Goal: Use online tool/utility: Utilize a website feature to perform a specific function

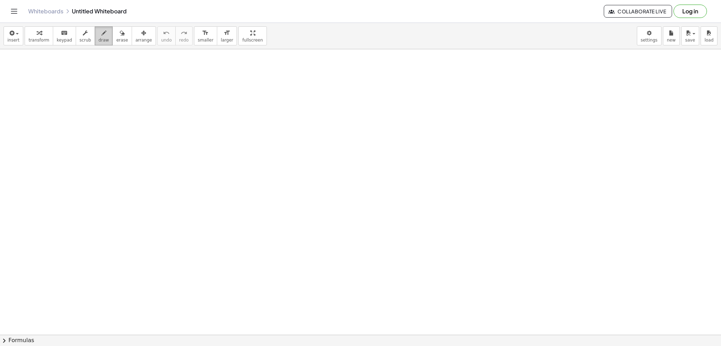
click at [95, 35] on button "draw" at bounding box center [104, 35] width 18 height 19
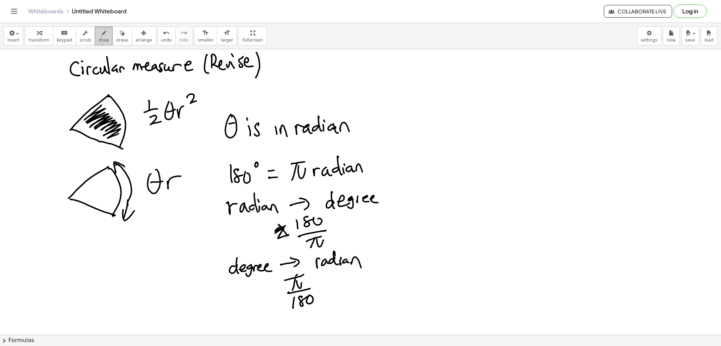
click at [99, 35] on div "button" at bounding box center [104, 33] width 11 height 8
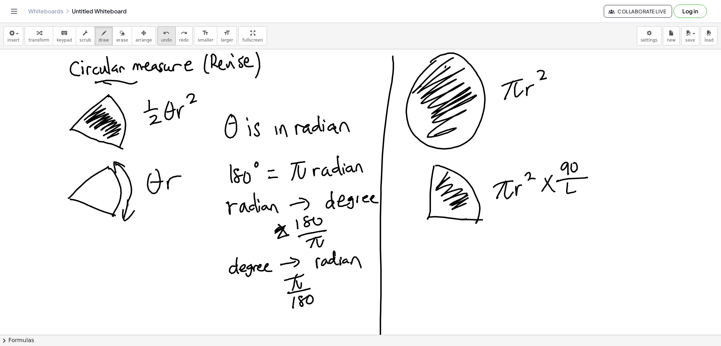
click at [163, 31] on icon "undo" at bounding box center [166, 33] width 7 height 8
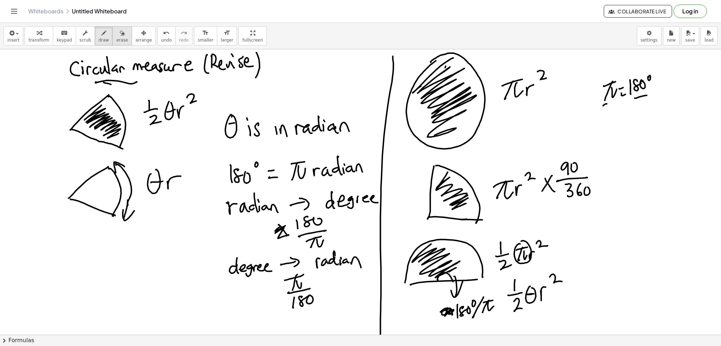
click at [116, 34] on div "button" at bounding box center [122, 33] width 12 height 8
click at [95, 41] on button "draw" at bounding box center [104, 35] width 18 height 19
click at [116, 35] on div "button" at bounding box center [122, 33] width 12 height 8
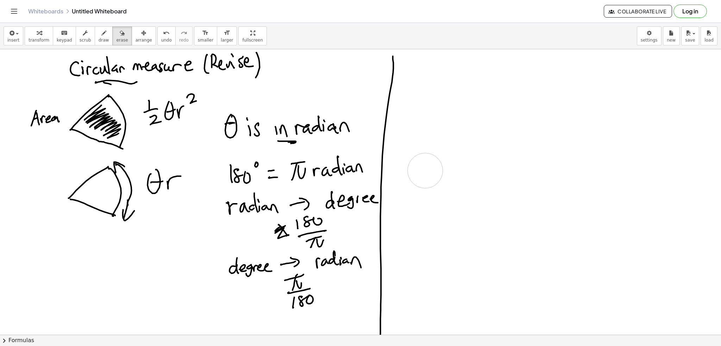
drag, startPoint x: 648, startPoint y: 81, endPoint x: 257, endPoint y: 36, distance: 393.3
click at [101, 31] on icon "button" at bounding box center [103, 33] width 5 height 8
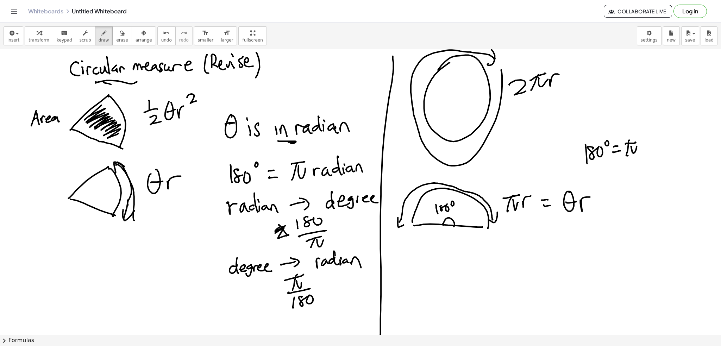
drag, startPoint x: 107, startPoint y: 35, endPoint x: 171, endPoint y: 33, distance: 64.1
click at [116, 34] on div "button" at bounding box center [122, 33] width 12 height 8
drag, startPoint x: 512, startPoint y: 69, endPoint x: 562, endPoint y: 69, distance: 49.6
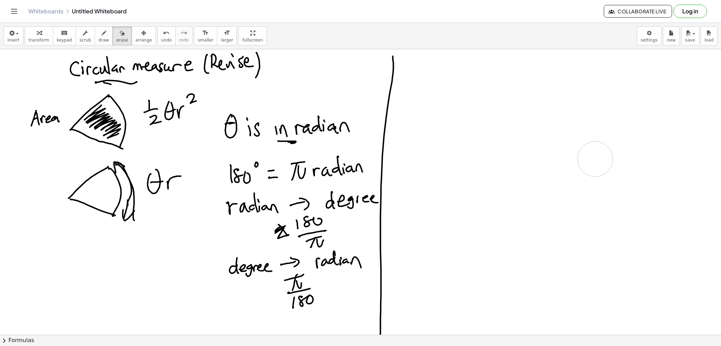
drag, startPoint x: 494, startPoint y: 87, endPoint x: 512, endPoint y: 105, distance: 25.9
click at [101, 33] on icon "button" at bounding box center [103, 33] width 5 height 8
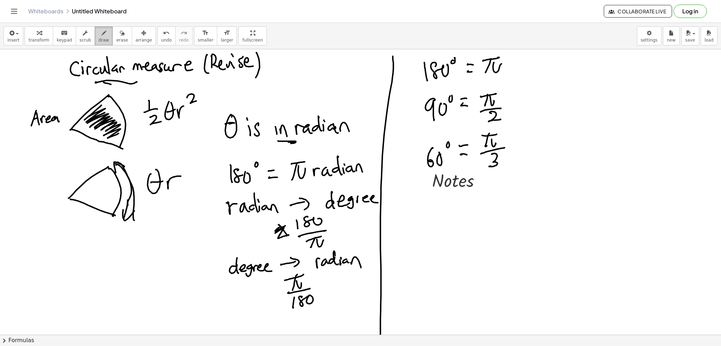
click at [101, 32] on icon "button" at bounding box center [103, 33] width 5 height 8
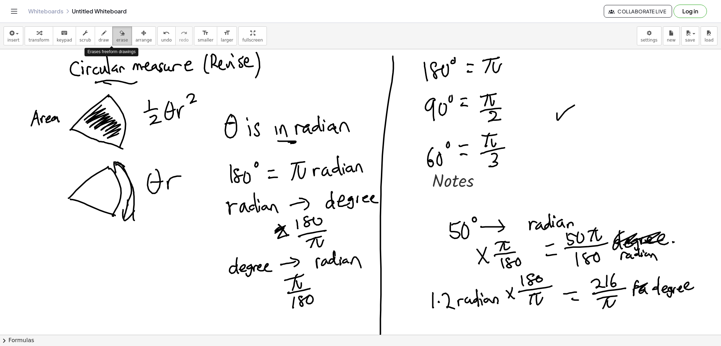
click at [117, 36] on button "erase" at bounding box center [121, 35] width 19 height 19
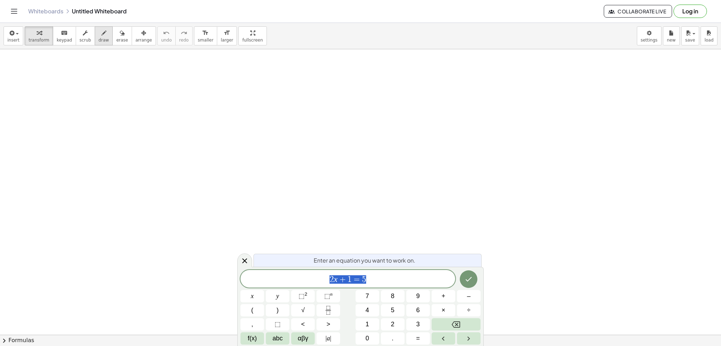
click at [101, 34] on icon "button" at bounding box center [103, 33] width 5 height 8
